Goal: Task Accomplishment & Management: Manage account settings

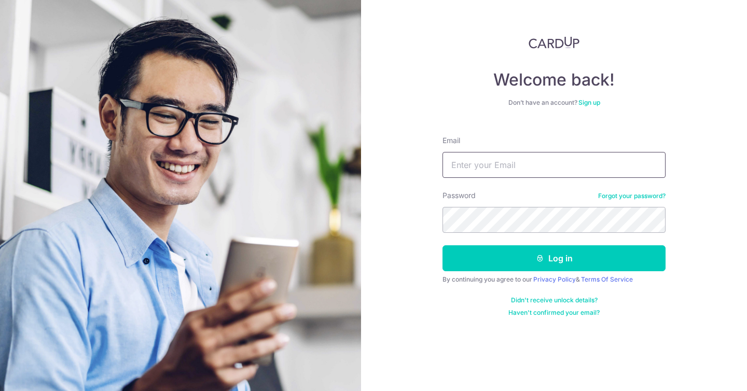
click at [535, 171] on input "Email" at bounding box center [554, 165] width 223 height 26
type input "[DOMAIN_NAME][EMAIL_ADDRESS][DOMAIN_NAME]"
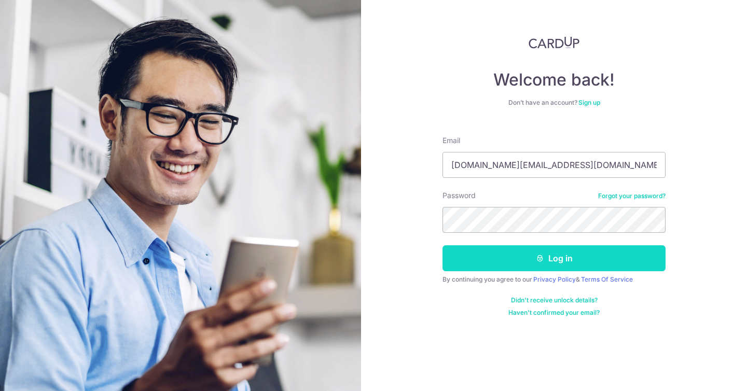
click at [524, 258] on button "Log in" at bounding box center [554, 258] width 223 height 26
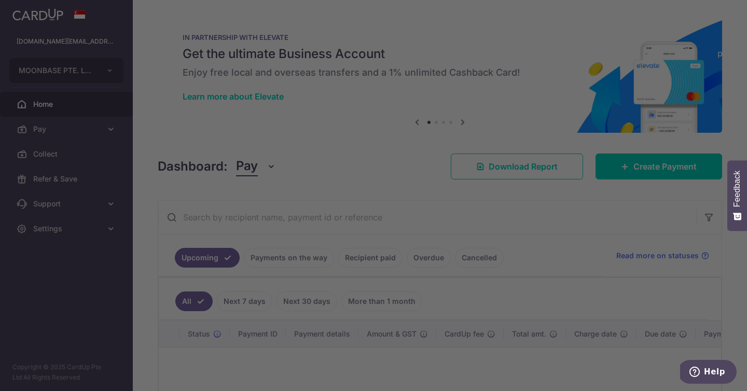
click at [108, 68] on div at bounding box center [377, 197] width 755 height 395
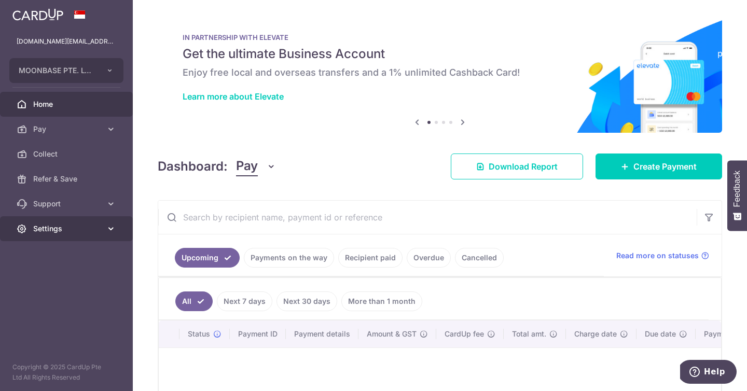
click at [104, 230] on link "Settings" at bounding box center [66, 228] width 133 height 25
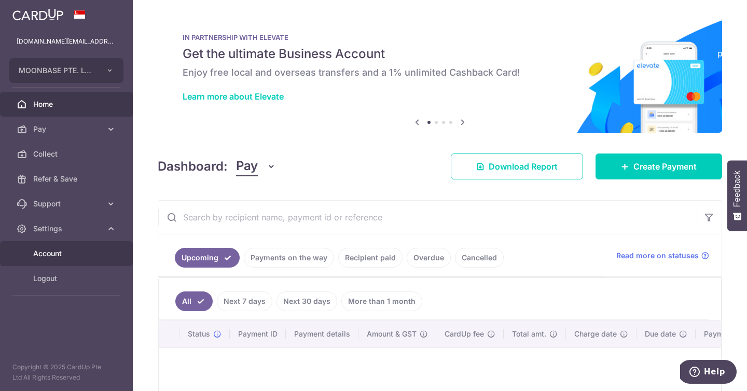
click at [78, 264] on link "Account" at bounding box center [66, 253] width 133 height 25
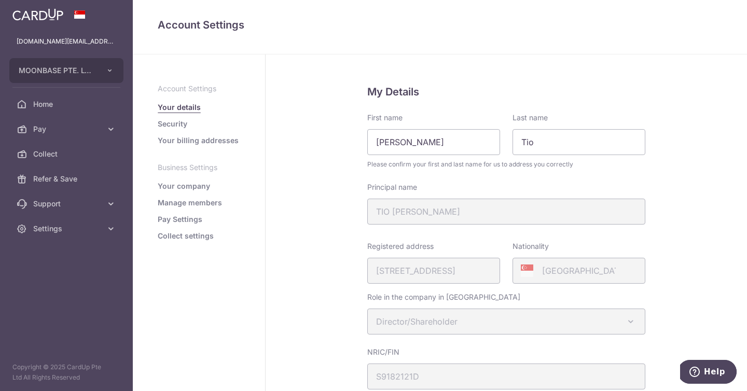
scroll to position [275, 0]
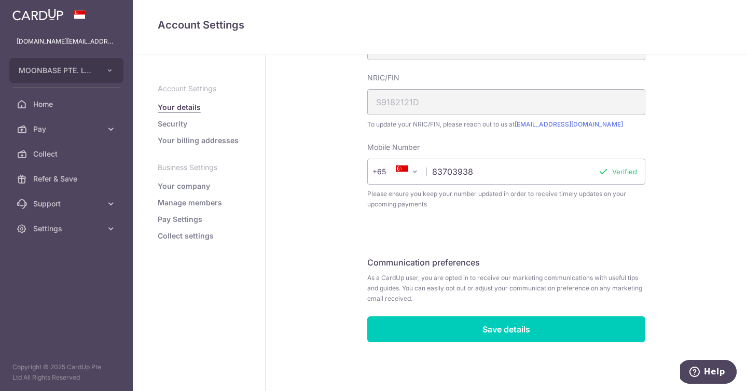
click at [174, 186] on link "Your company" at bounding box center [184, 186] width 52 height 10
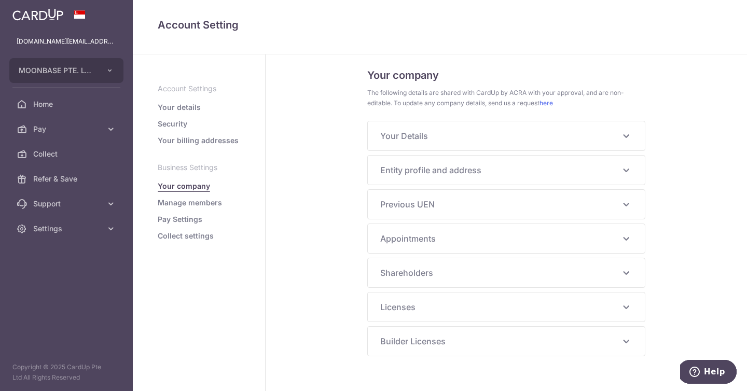
click at [430, 106] on span "The following details are shared with CardUp by ACRA with your approval, and ar…" at bounding box center [506, 98] width 278 height 21
click at [194, 204] on link "Manage members" at bounding box center [190, 203] width 64 height 10
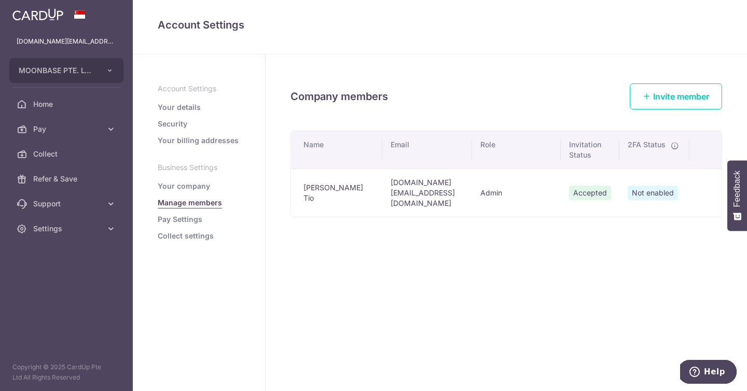
click at [191, 221] on link "Pay Settings" at bounding box center [180, 219] width 45 height 10
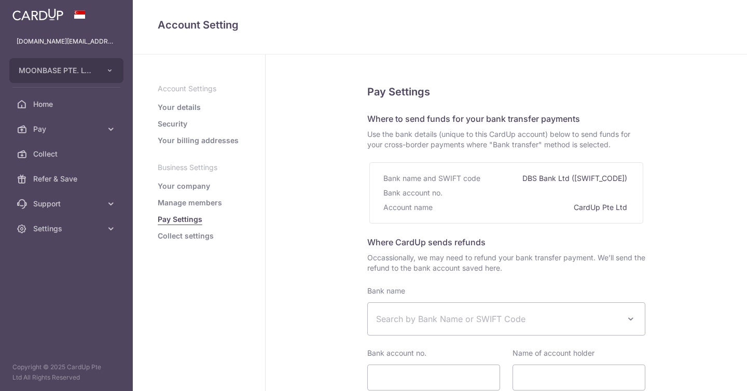
select select
click at [189, 237] on link "Collect settings" at bounding box center [186, 236] width 56 height 10
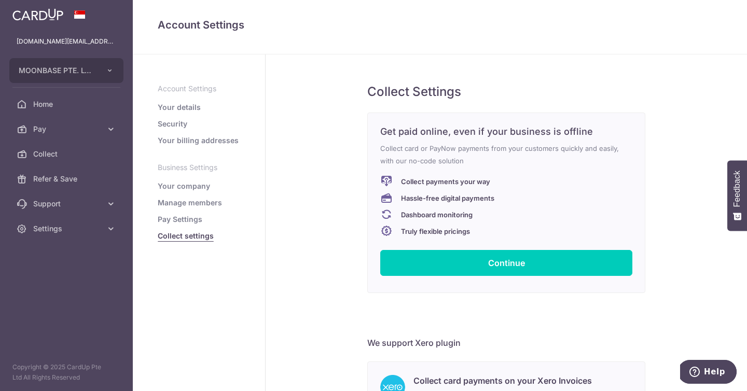
click at [180, 102] on link "Your details" at bounding box center [179, 107] width 43 height 10
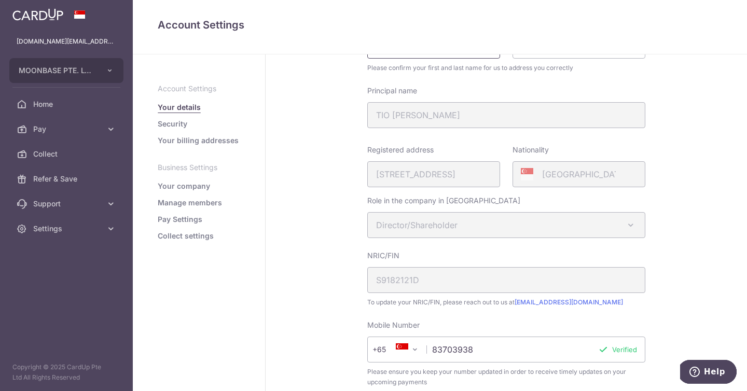
scroll to position [275, 0]
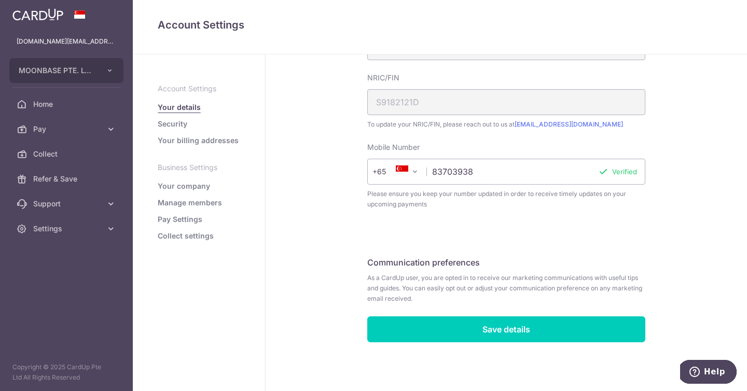
click at [181, 122] on link "Security" at bounding box center [173, 124] width 30 height 10
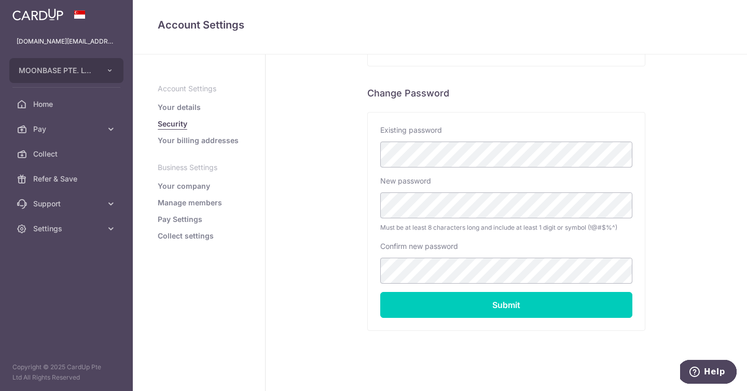
scroll to position [195, 0]
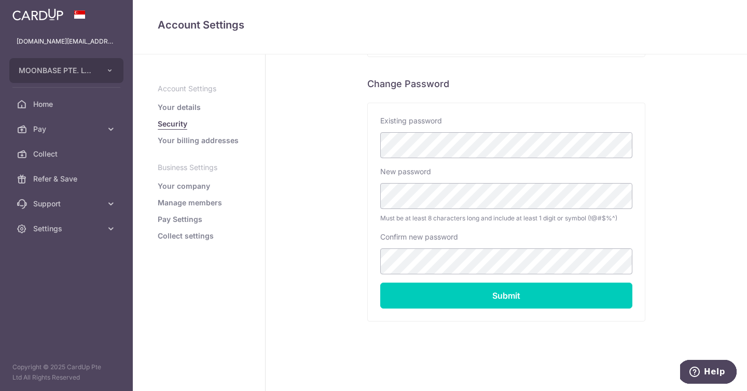
click at [228, 139] on link "Your billing addresses" at bounding box center [198, 140] width 81 height 10
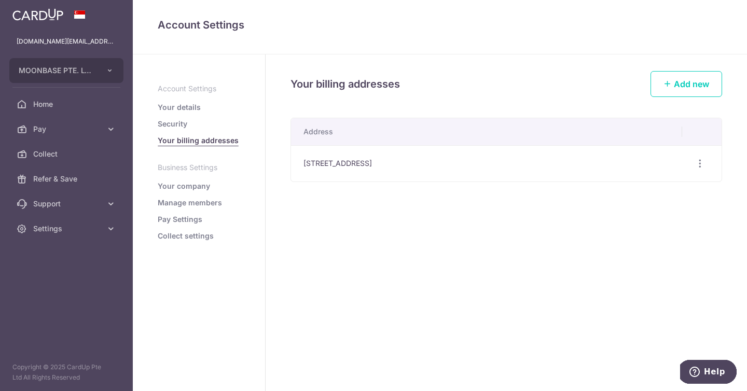
click at [199, 187] on link "Your company" at bounding box center [184, 186] width 52 height 10
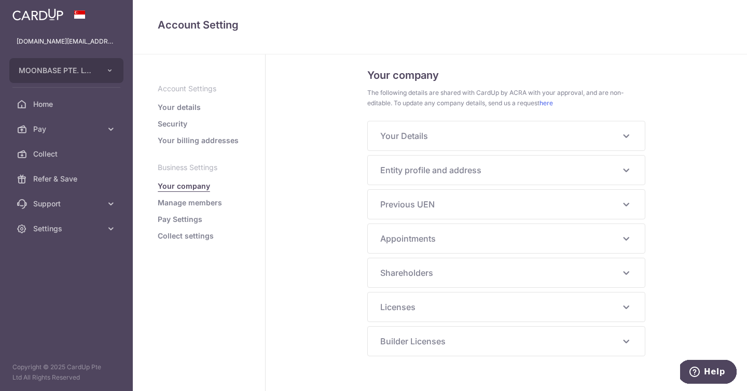
click at [468, 130] on span "Your Details" at bounding box center [500, 136] width 240 height 12
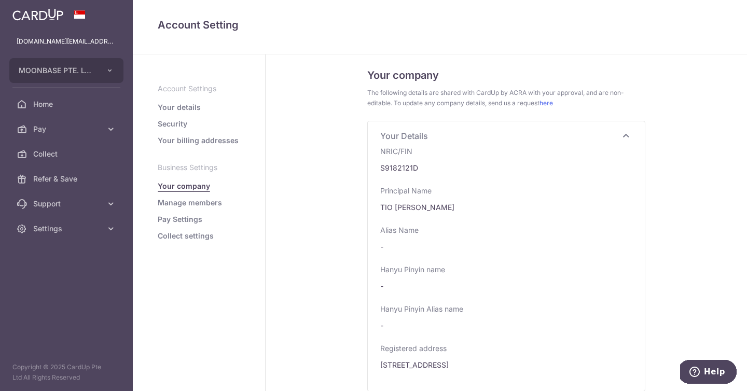
click at [176, 201] on link "Manage members" at bounding box center [190, 203] width 64 height 10
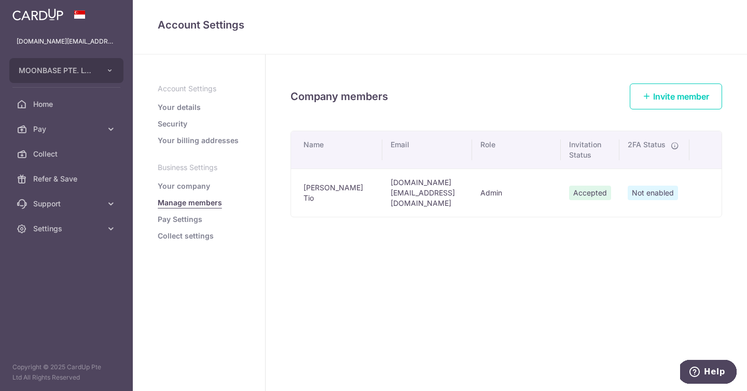
click at [181, 217] on link "Pay Settings" at bounding box center [180, 219] width 45 height 10
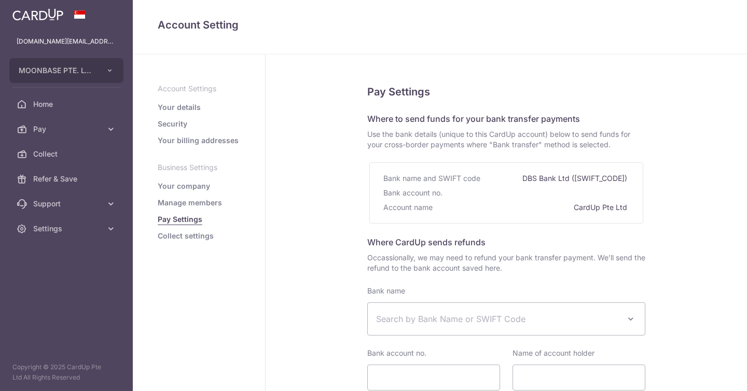
select select
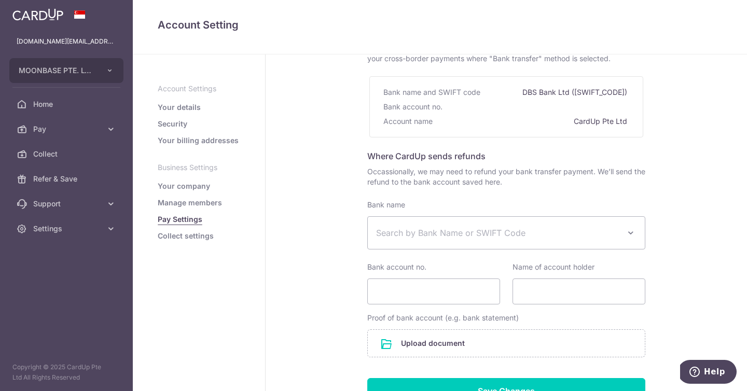
scroll to position [177, 0]
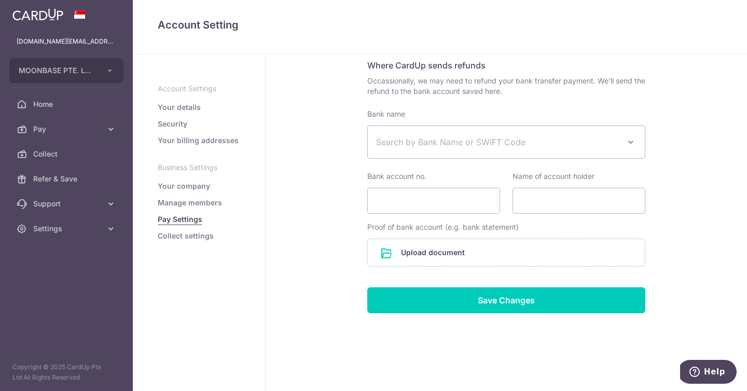
click at [187, 237] on link "Collect settings" at bounding box center [186, 236] width 56 height 10
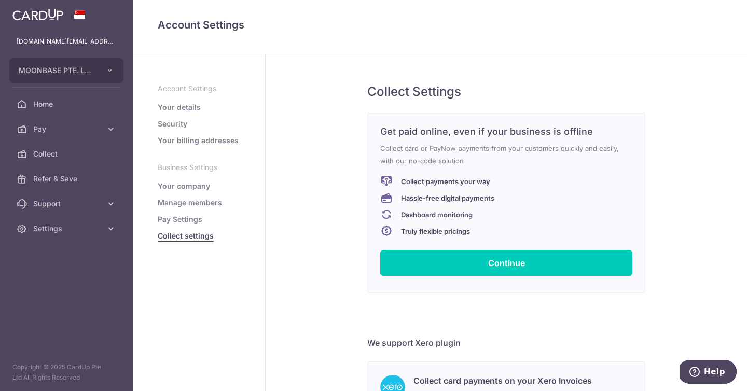
scroll to position [146, 0]
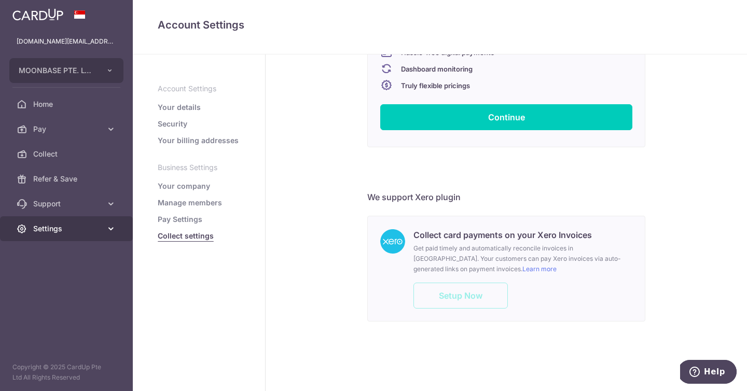
click at [100, 231] on span "Settings" at bounding box center [67, 229] width 69 height 10
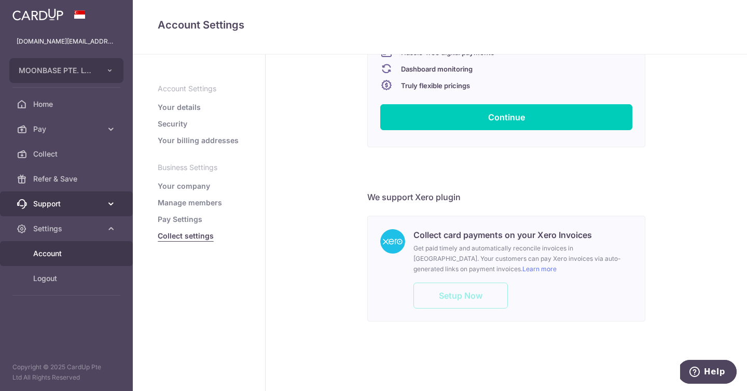
click at [89, 200] on span "Support" at bounding box center [67, 204] width 69 height 10
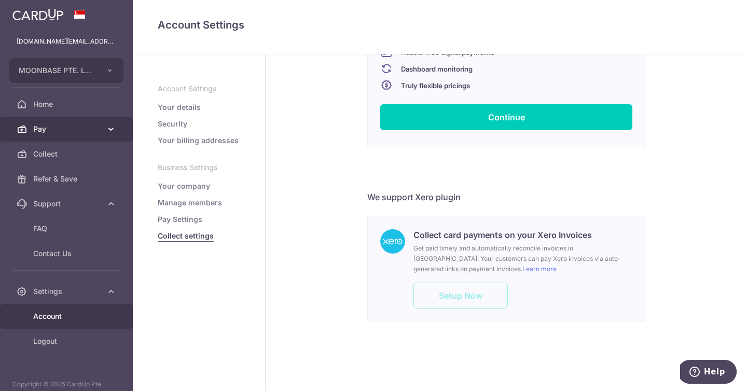
click at [97, 131] on span "Pay" at bounding box center [67, 129] width 69 height 10
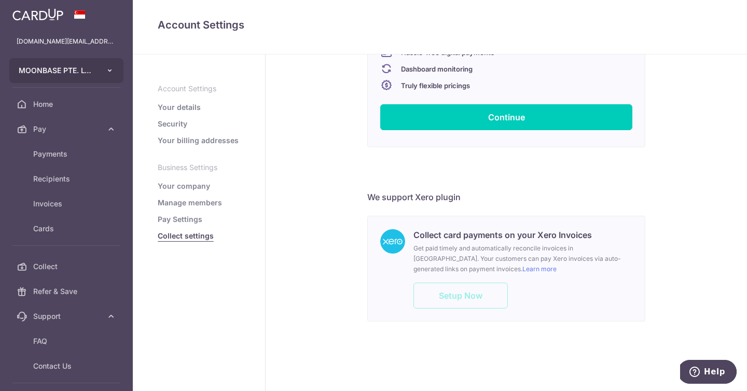
click at [105, 65] on button "MOONBASE PTE. LTD." at bounding box center [66, 70] width 114 height 25
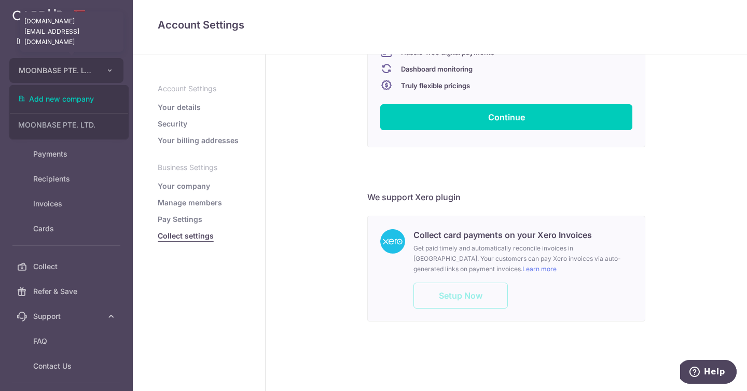
click at [89, 43] on p "[DOMAIN_NAME][EMAIL_ADDRESS][DOMAIN_NAME]" at bounding box center [67, 41] width 100 height 10
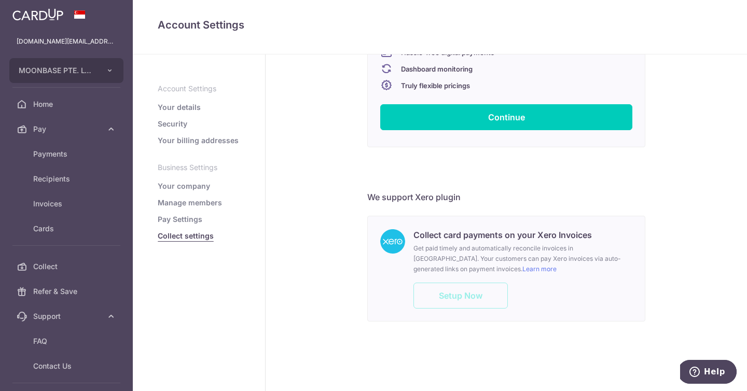
scroll to position [0, 0]
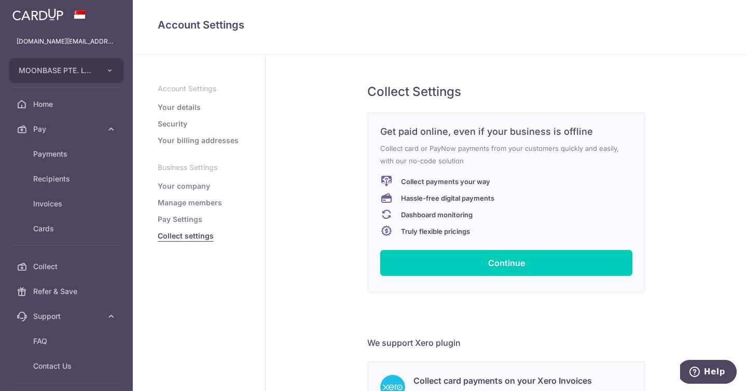
click at [92, 36] on p "[DOMAIN_NAME][EMAIL_ADDRESS][DOMAIN_NAME]" at bounding box center [67, 41] width 100 height 10
click at [76, 15] on span at bounding box center [80, 14] width 12 height 8
click at [40, 15] on img at bounding box center [37, 14] width 51 height 12
